Goal: Navigation & Orientation: Find specific page/section

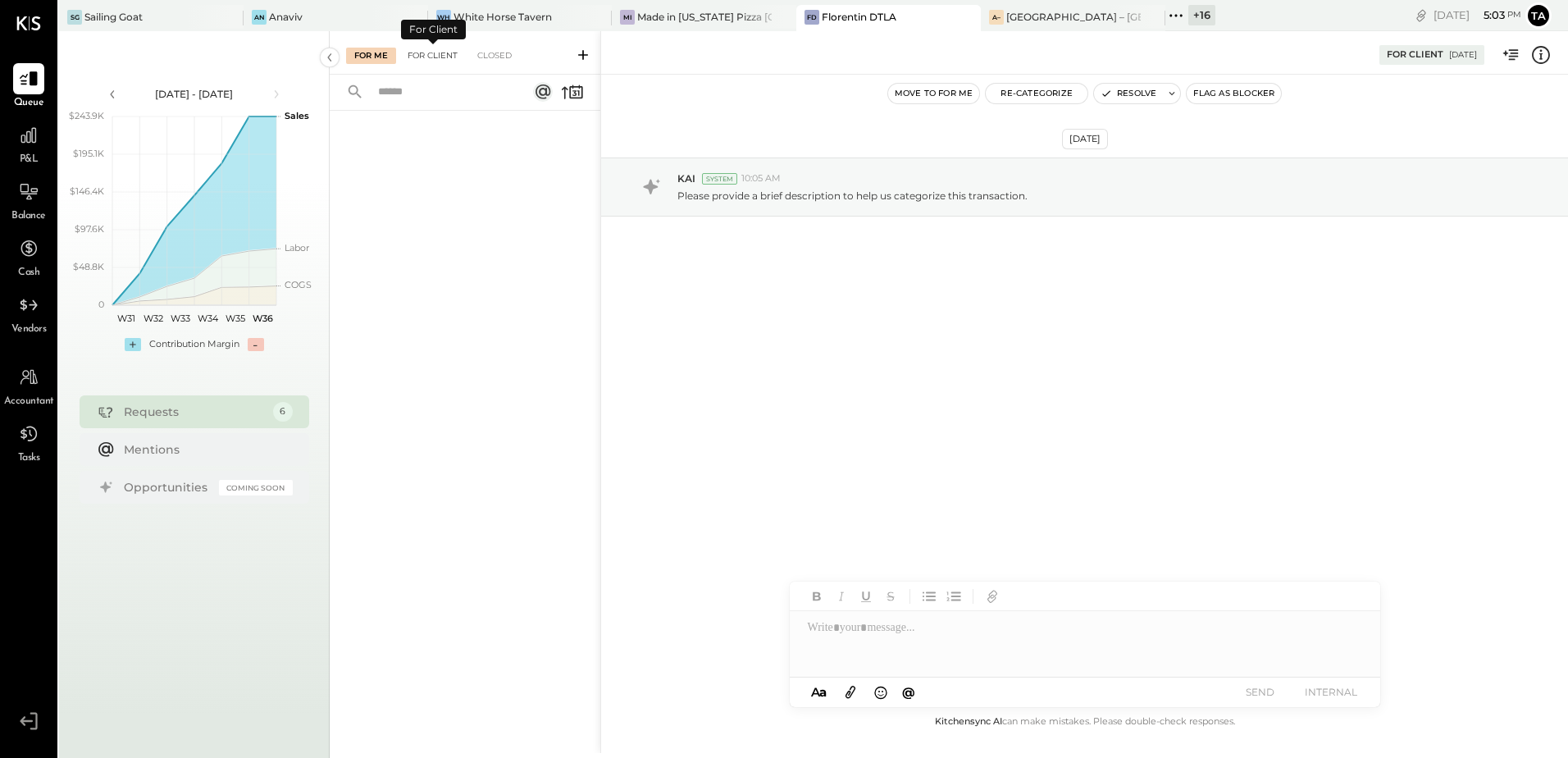
click at [439, 53] on div "For Client" at bounding box center [432, 56] width 67 height 17
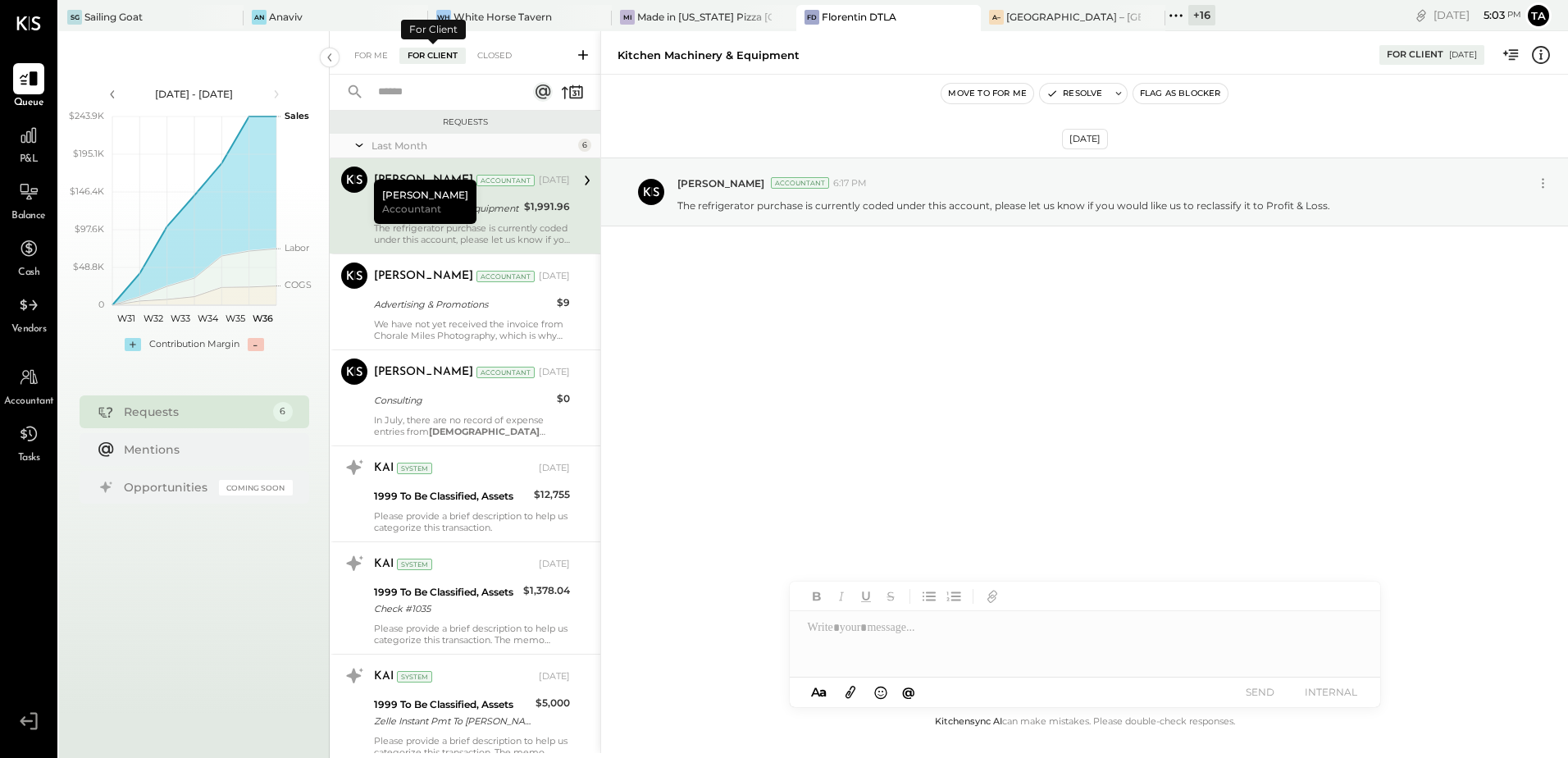
click at [360, 52] on div "For Me" at bounding box center [371, 56] width 50 height 17
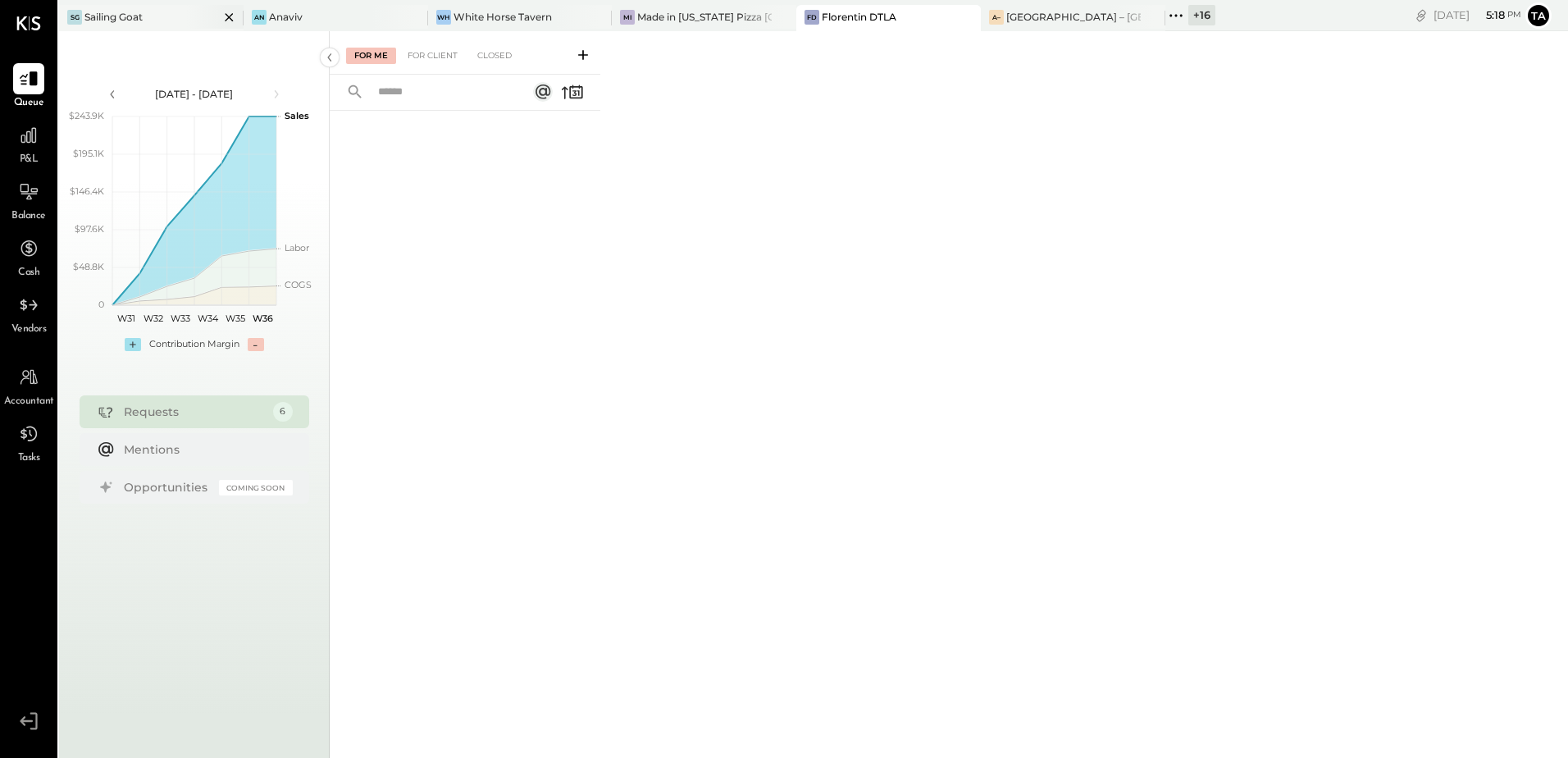
click at [118, 13] on div "Sailing Goat" at bounding box center [113, 17] width 59 height 14
click at [314, 23] on div "An Anaviv" at bounding box center [323, 17] width 159 height 15
